Goal: Transaction & Acquisition: Purchase product/service

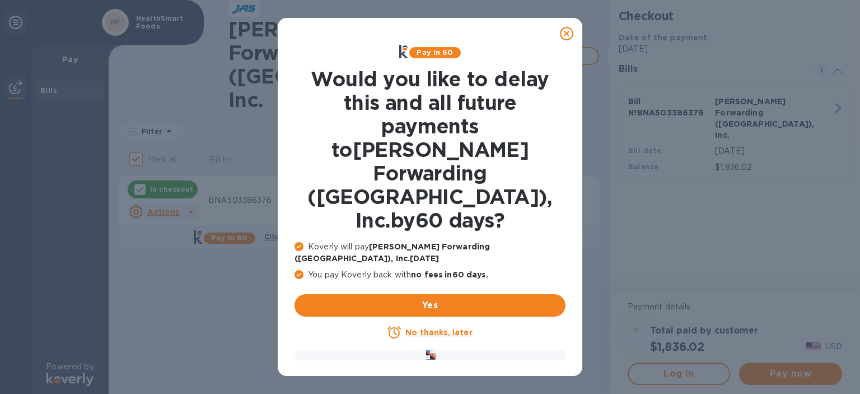
click at [569, 31] on icon at bounding box center [566, 33] width 13 height 13
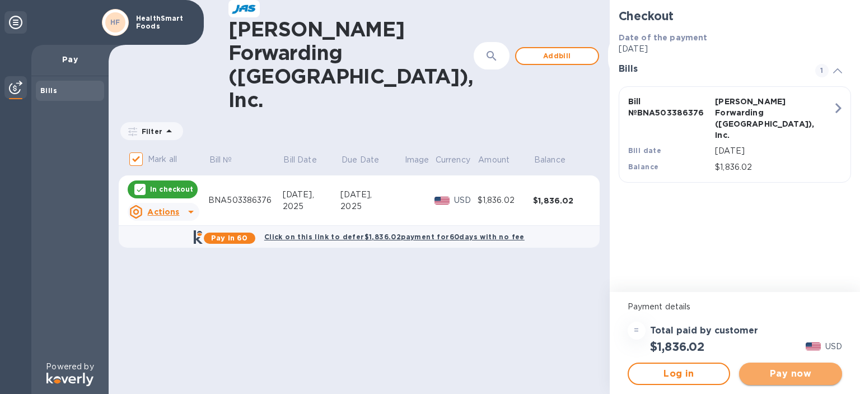
click at [807, 377] on span "Pay now" at bounding box center [790, 373] width 85 height 13
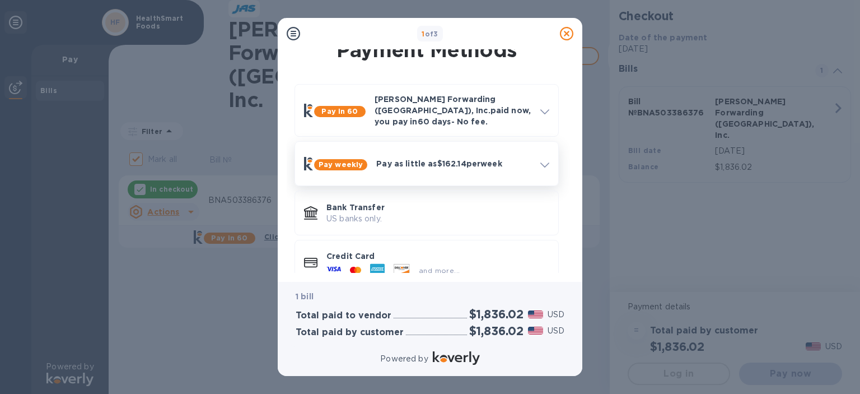
scroll to position [26, 0]
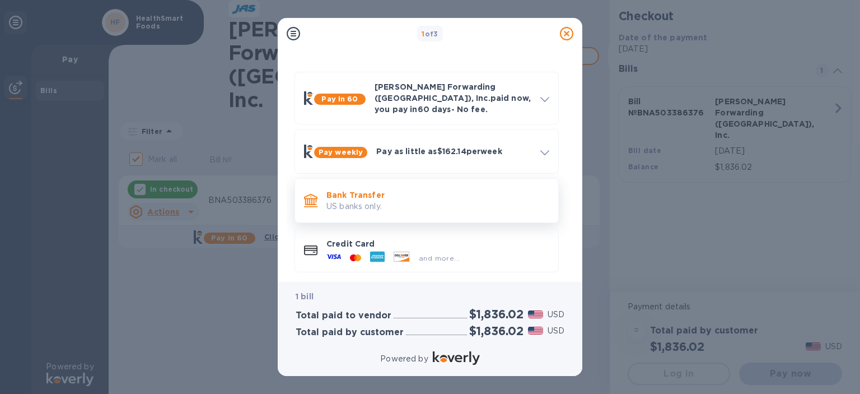
click at [429, 189] on p "Bank Transfer" at bounding box center [438, 194] width 223 height 11
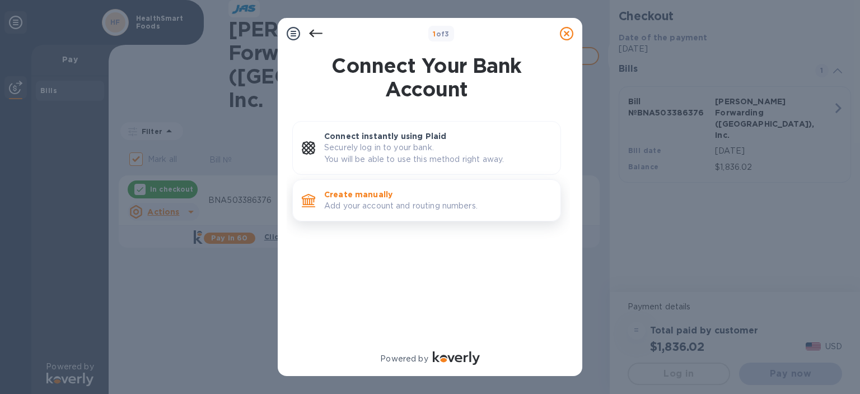
click at [426, 192] on p "Create manually" at bounding box center [437, 194] width 227 height 11
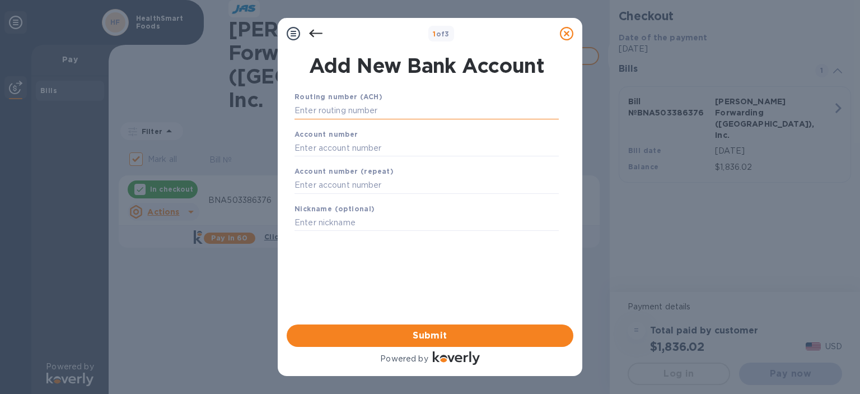
click at [421, 103] on input "text" at bounding box center [427, 111] width 264 height 17
type input "086300012"
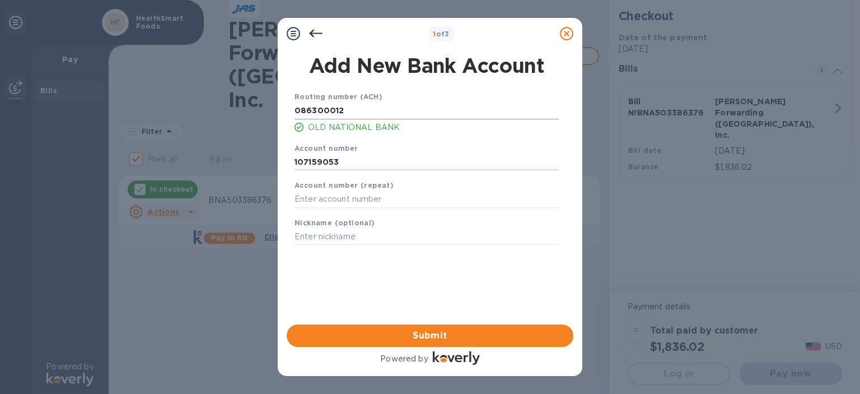
type input "107159053"
type input "H"
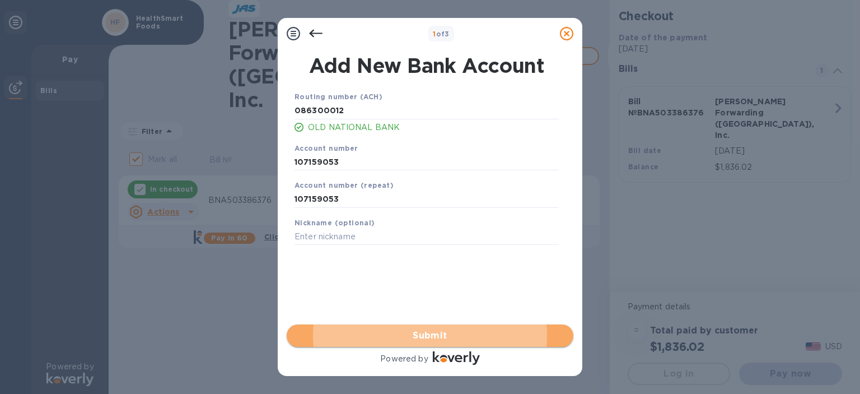
click at [423, 338] on span "Submit" at bounding box center [430, 335] width 269 height 13
